Goal: Task Accomplishment & Management: Manage account settings

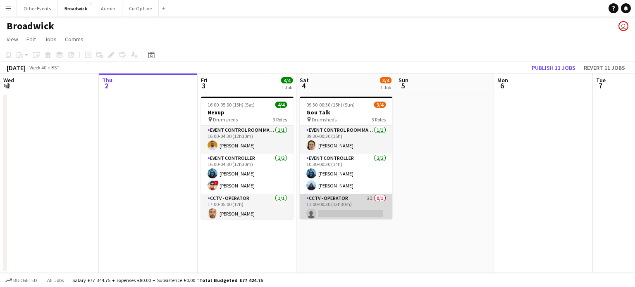
scroll to position [2, 0]
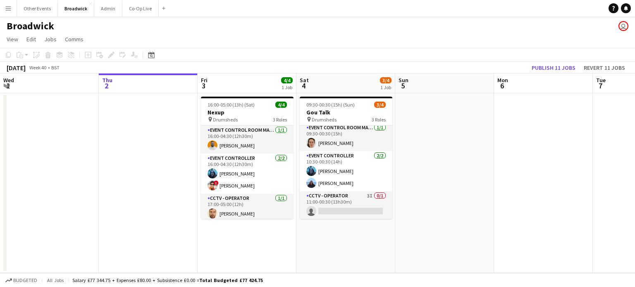
click at [112, 31] on div "Broadwick user" at bounding box center [317, 25] width 635 height 16
click at [128, 9] on button "Co-Op Live Close" at bounding box center [140, 8] width 36 height 16
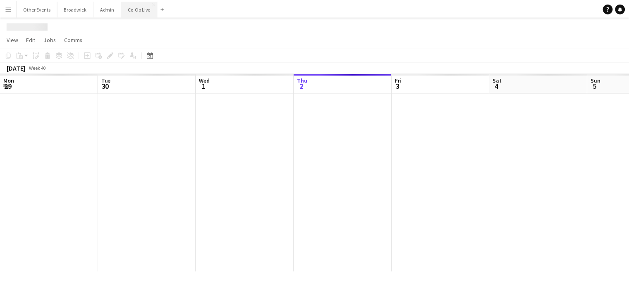
scroll to position [0, 198]
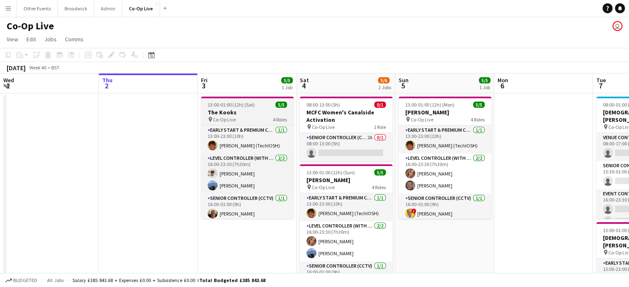
click at [236, 107] on span "13:00-01:00 (12h) (Sat)" at bounding box center [231, 105] width 47 height 6
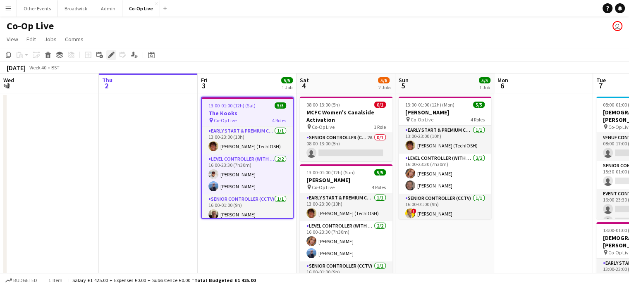
click at [110, 56] on icon at bounding box center [111, 55] width 5 height 5
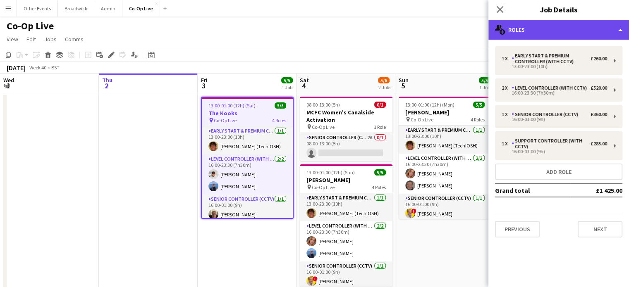
click at [577, 33] on div "multiple-users-add Roles" at bounding box center [559, 30] width 141 height 20
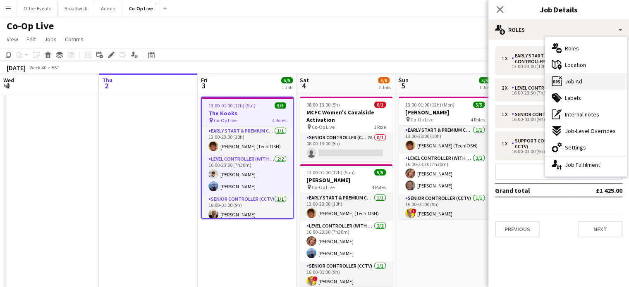
click at [577, 81] on span "Job Ad" at bounding box center [573, 81] width 17 height 7
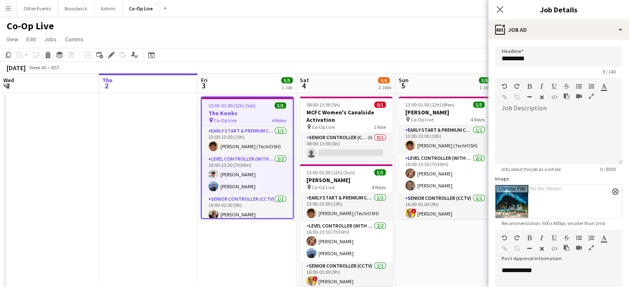
scroll to position [129, 0]
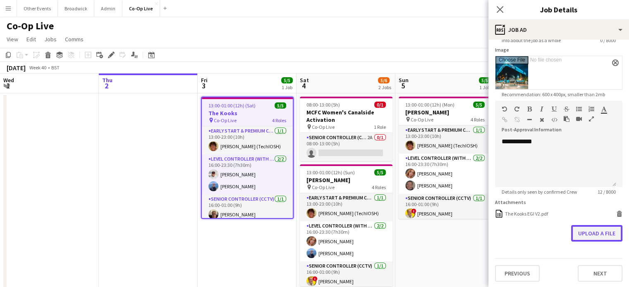
click at [586, 235] on button "Upload a file" at bounding box center [596, 233] width 51 height 17
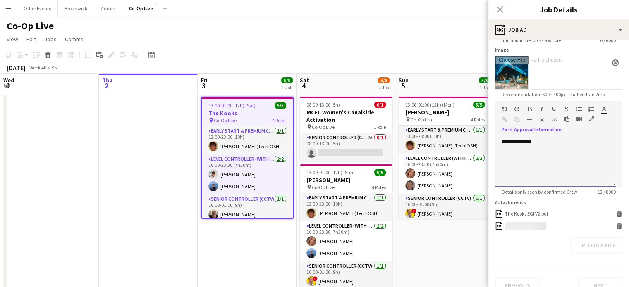
click at [527, 154] on div "**********" at bounding box center [555, 163] width 121 height 50
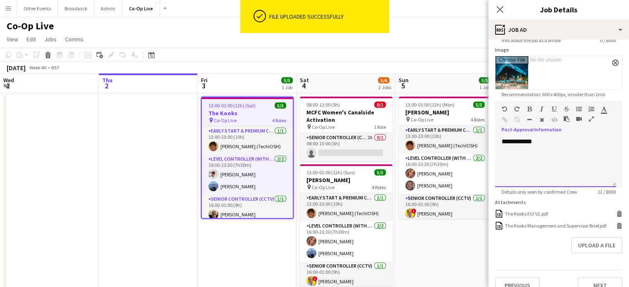
click at [538, 145] on div "**********" at bounding box center [555, 163] width 121 height 50
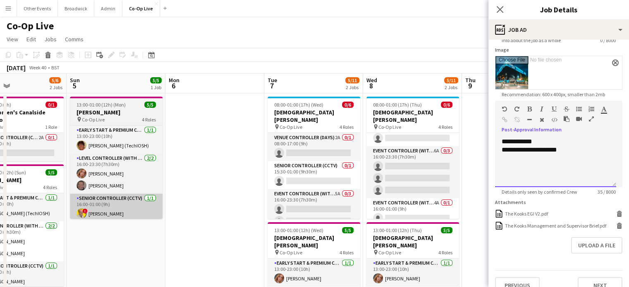
scroll to position [42, 0]
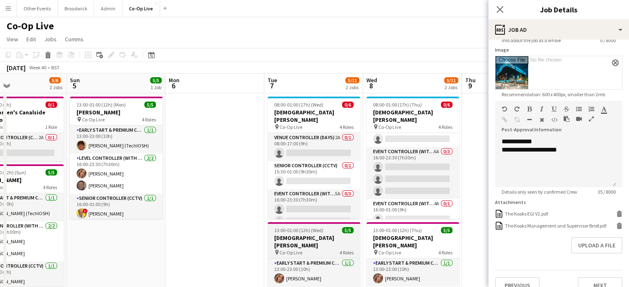
click at [315, 236] on h3 "[DEMOGRAPHIC_DATA][PERSON_NAME]" at bounding box center [314, 242] width 93 height 15
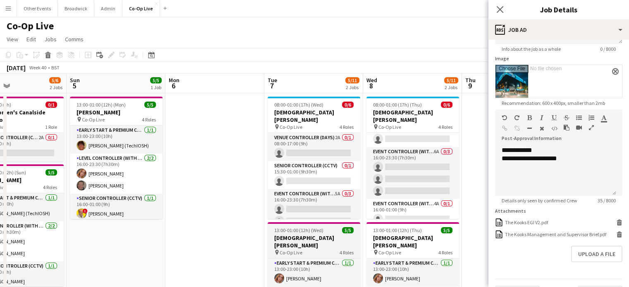
type input "*********"
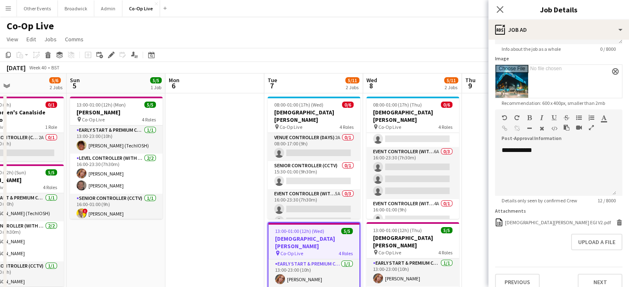
scroll to position [129, 0]
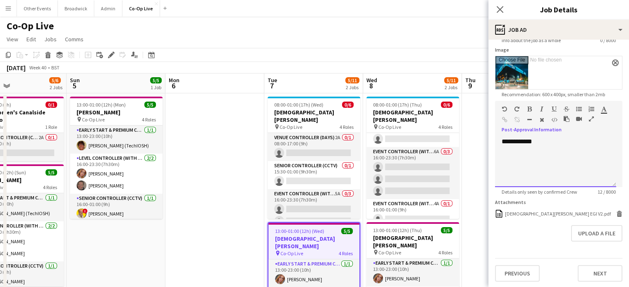
click at [520, 141] on div "**********" at bounding box center [555, 163] width 121 height 50
click at [616, 213] on icon "Delete" at bounding box center [619, 214] width 6 height 6
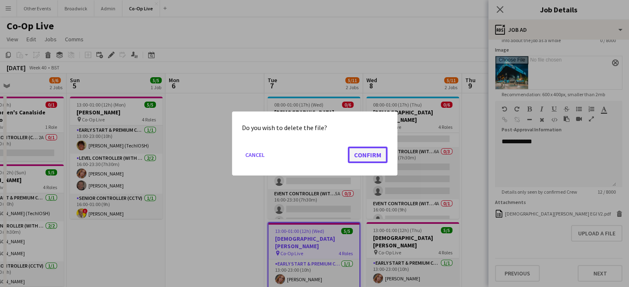
click at [377, 155] on button "Confirm" at bounding box center [368, 155] width 40 height 17
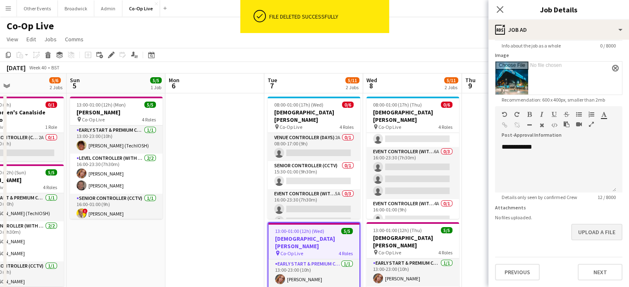
scroll to position [122, 0]
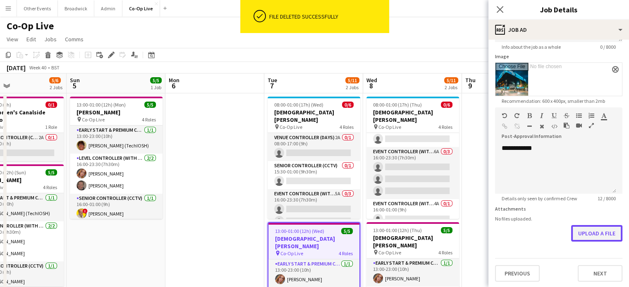
click at [599, 237] on button "Upload a file" at bounding box center [596, 233] width 51 height 17
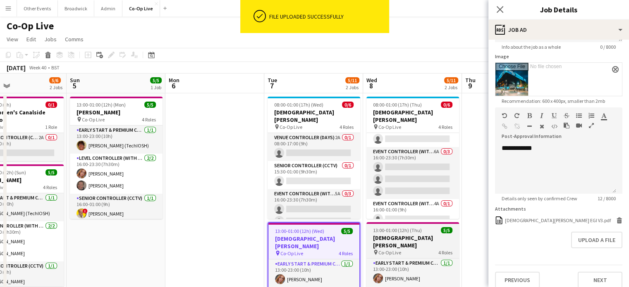
click at [415, 235] on h3 "[DEMOGRAPHIC_DATA][PERSON_NAME]" at bounding box center [412, 242] width 93 height 15
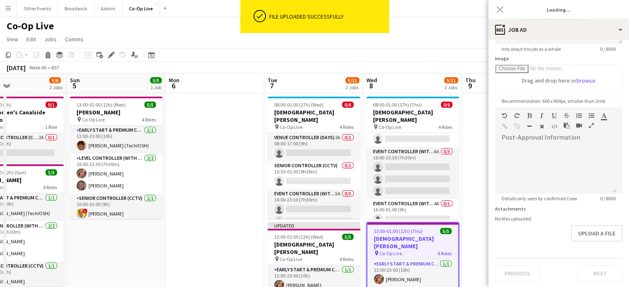
type input "*********"
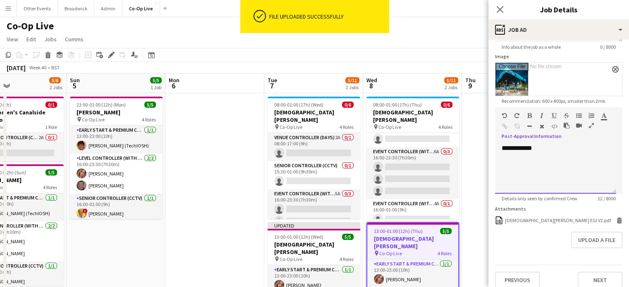
click at [522, 147] on div "**********" at bounding box center [555, 169] width 121 height 50
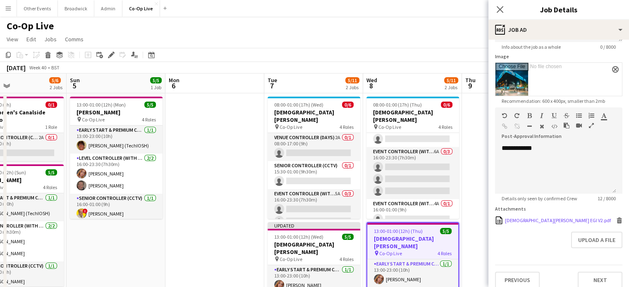
click at [616, 219] on icon "Delete" at bounding box center [619, 221] width 6 height 6
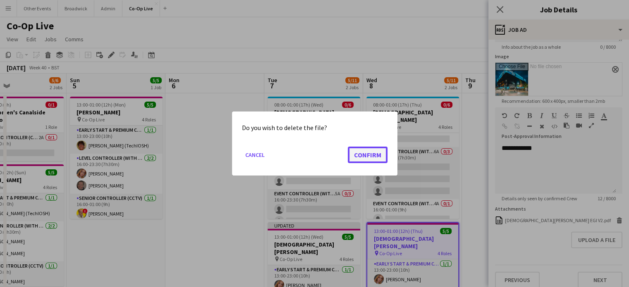
click at [372, 159] on button "Confirm" at bounding box center [368, 155] width 40 height 17
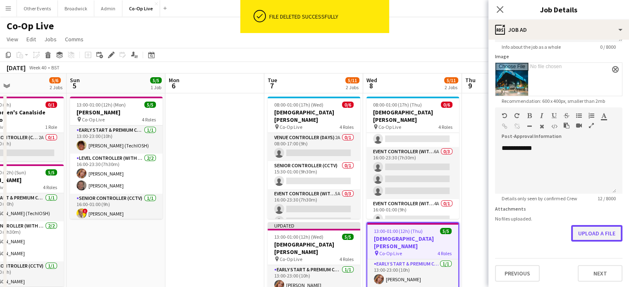
click at [571, 227] on button "Upload a file" at bounding box center [596, 233] width 51 height 17
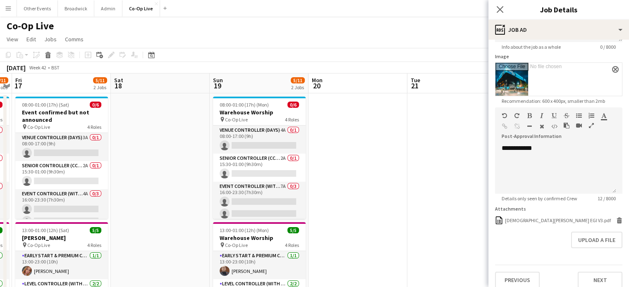
scroll to position [0, 284]
click at [252, 232] on span "13:00-01:00 (12h) (Mon)" at bounding box center [244, 231] width 49 height 6
type input "**********"
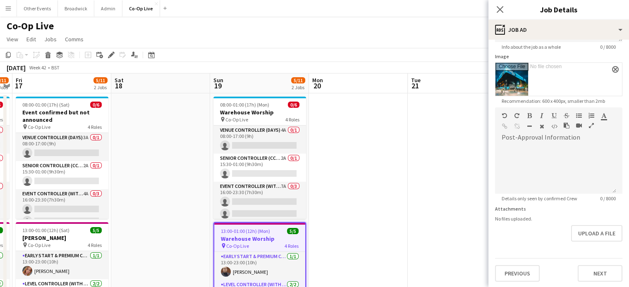
scroll to position [122, 0]
click at [578, 149] on div at bounding box center [555, 169] width 121 height 50
click at [589, 228] on button "Upload a file" at bounding box center [596, 233] width 51 height 17
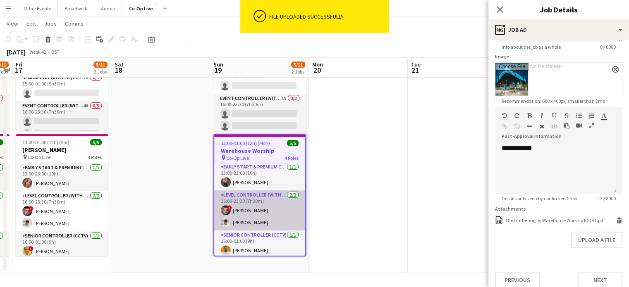
scroll to position [0, 0]
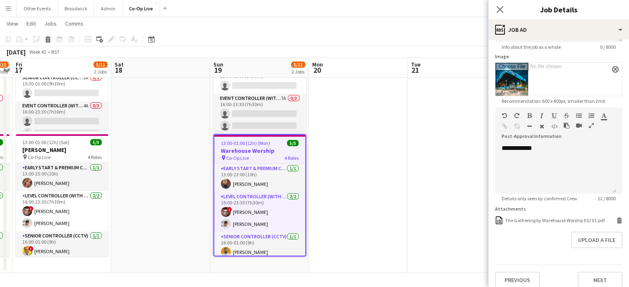
click at [407, 23] on app-page-menu "View Day view expanded Day view collapsed Month view Date picker Jump to [DATE]…" at bounding box center [314, 25] width 629 height 16
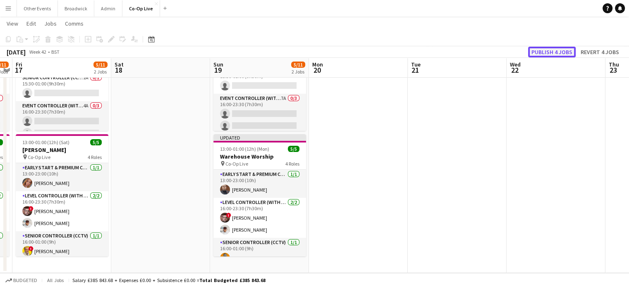
click at [556, 48] on button "Publish 4 jobs" at bounding box center [552, 52] width 48 height 11
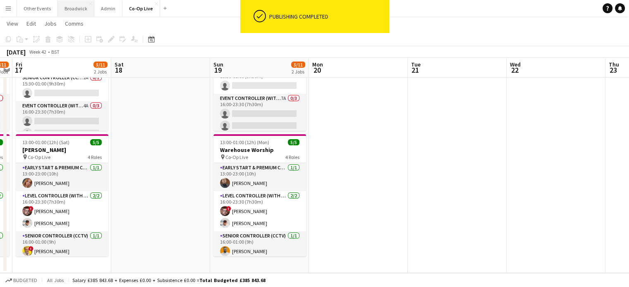
click at [71, 8] on button "Broadwick Close" at bounding box center [76, 8] width 36 height 16
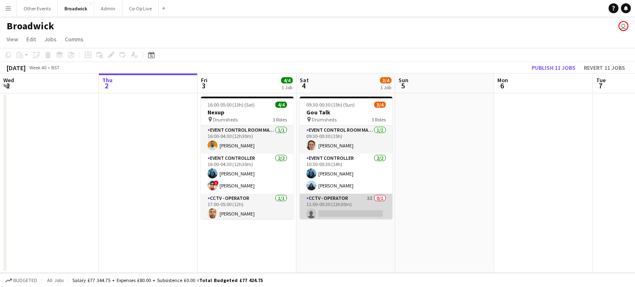
click at [345, 202] on app-card-role "CCTV - Operator 3I 0/1 11:00-00:30 (13h30m) single-neutral-actions" at bounding box center [346, 208] width 93 height 28
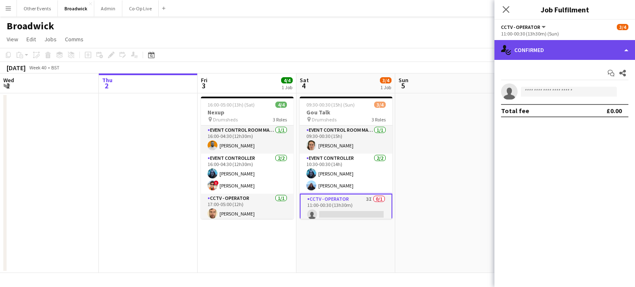
click at [552, 53] on div "single-neutral-actions-check-2 Confirmed" at bounding box center [565, 50] width 141 height 20
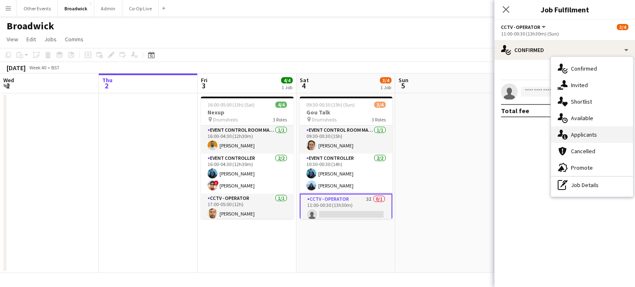
click at [592, 134] on span "Applicants" at bounding box center [584, 134] width 26 height 7
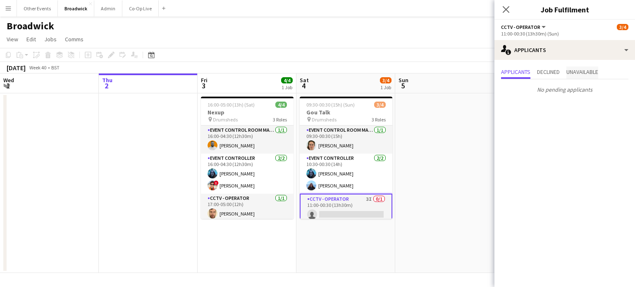
drag, startPoint x: 556, startPoint y: 73, endPoint x: 589, endPoint y: 74, distance: 32.3
click at [589, 74] on div "Applicants Declined Unavailable" at bounding box center [564, 73] width 127 height 13
click at [589, 74] on span "Unavailable" at bounding box center [583, 72] width 32 height 6
click at [560, 71] on span "Declined" at bounding box center [548, 72] width 23 height 6
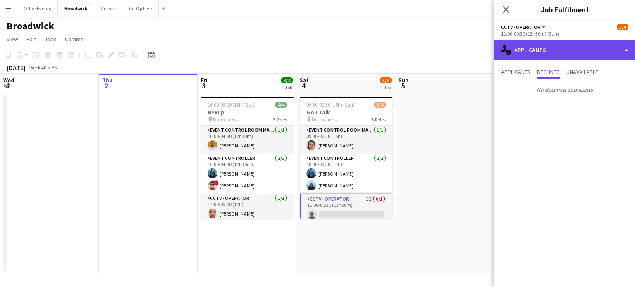
click at [602, 53] on div "single-neutral-actions-information Applicants" at bounding box center [565, 50] width 141 height 20
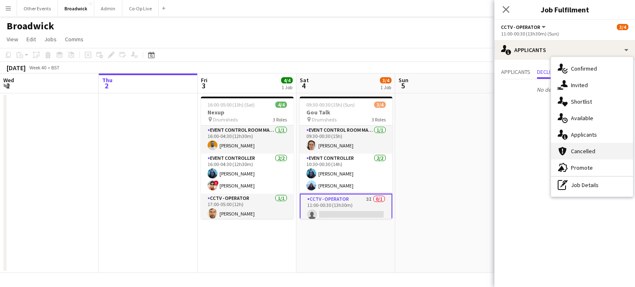
click at [582, 149] on span "Cancelled" at bounding box center [583, 151] width 24 height 7
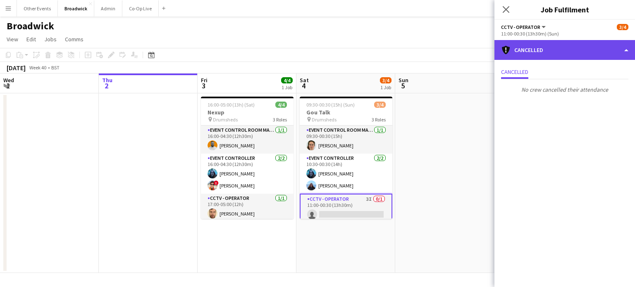
click at [540, 49] on div "cancellation Cancelled" at bounding box center [565, 50] width 141 height 20
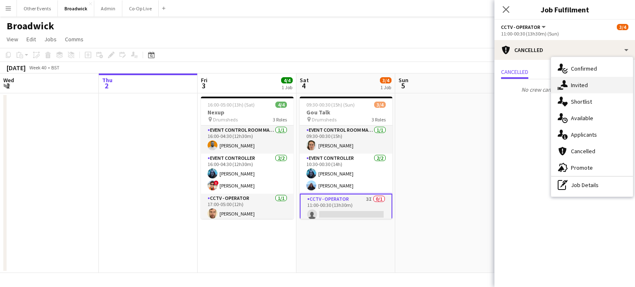
click at [587, 87] on span "Invited" at bounding box center [579, 84] width 17 height 7
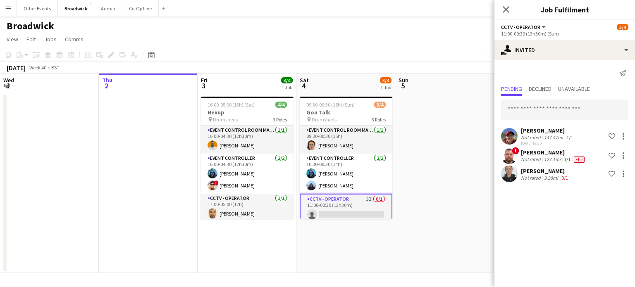
click at [551, 160] on div "127.1mi" at bounding box center [553, 159] width 20 height 7
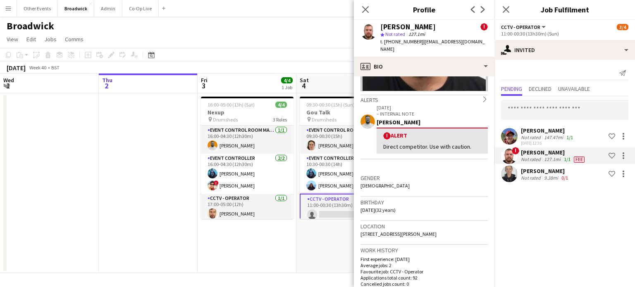
scroll to position [105, 0]
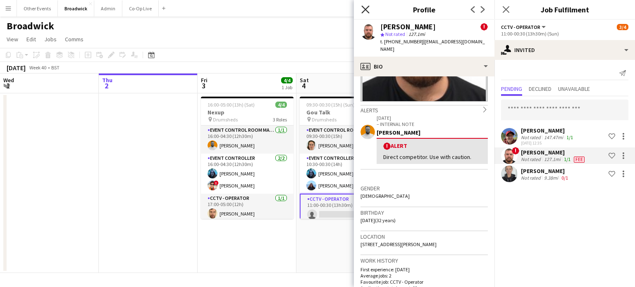
click at [369, 6] on icon at bounding box center [366, 9] width 8 height 8
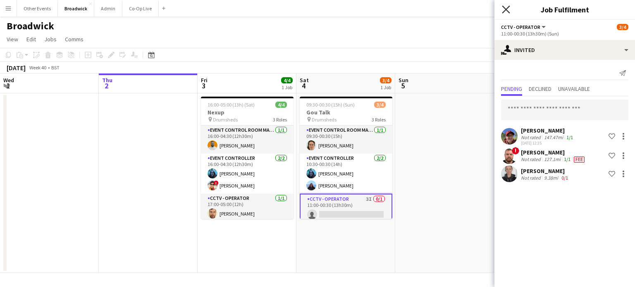
click at [505, 8] on icon at bounding box center [506, 9] width 8 height 8
